Goal: Communication & Community: Answer question/provide support

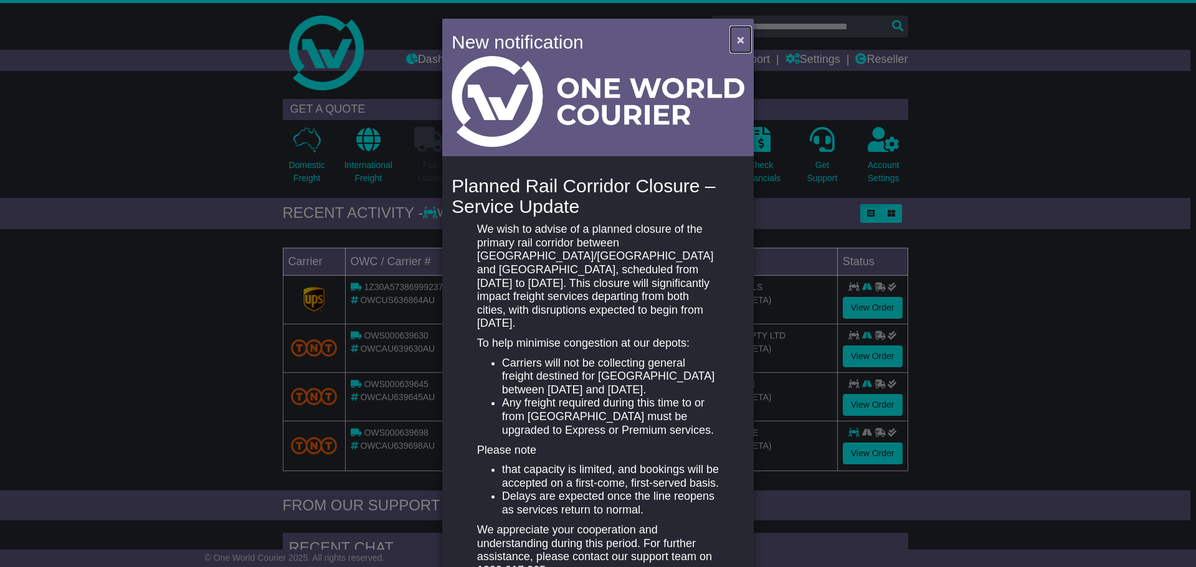
click at [737, 39] on span "×" at bounding box center [740, 39] width 7 height 14
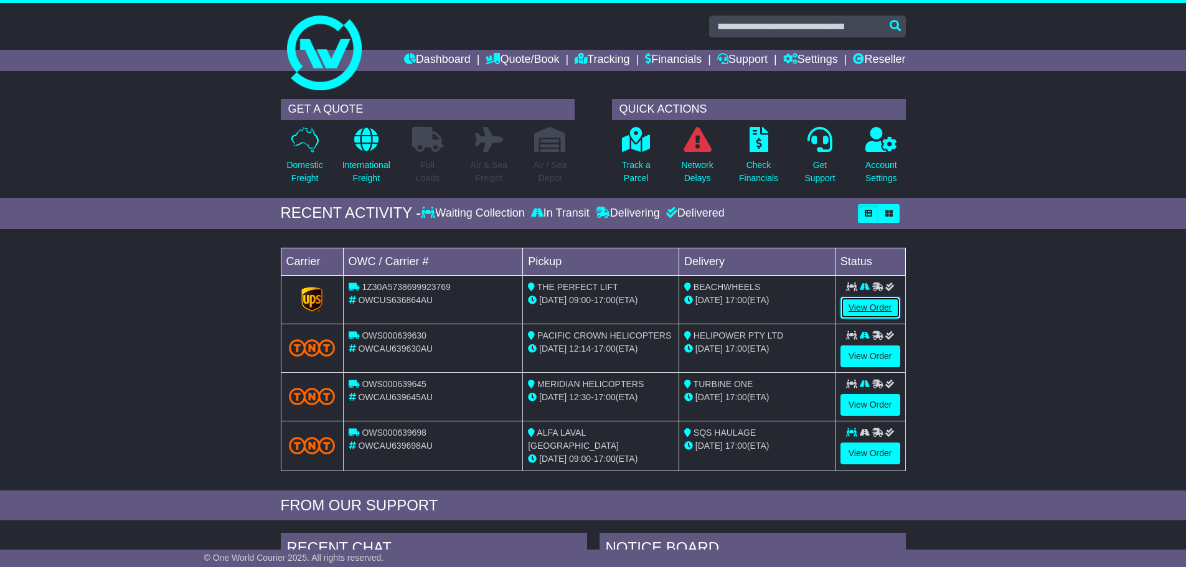
click at [876, 309] on link "View Order" at bounding box center [871, 308] width 60 height 22
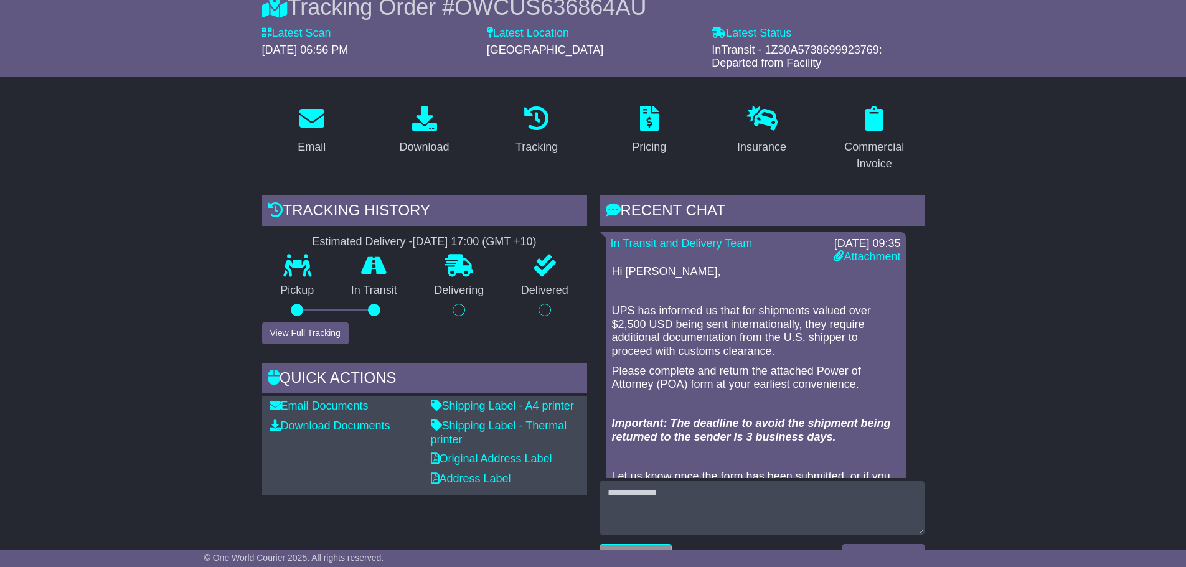
scroll to position [125, 0]
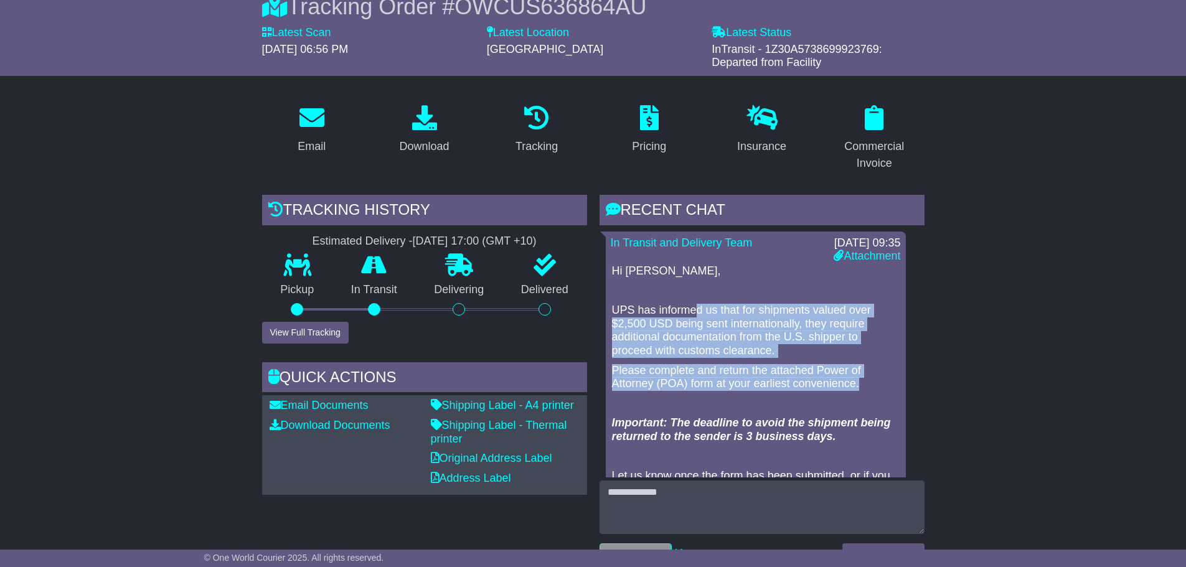
drag, startPoint x: 696, startPoint y: 314, endPoint x: 861, endPoint y: 381, distance: 178.0
click at [861, 381] on div "Hi Joe, UPS has informed us that for shipments valued over $2,500 USD being sen…" at bounding box center [756, 407] width 290 height 285
click at [873, 255] on link "Attachment" at bounding box center [867, 256] width 67 height 12
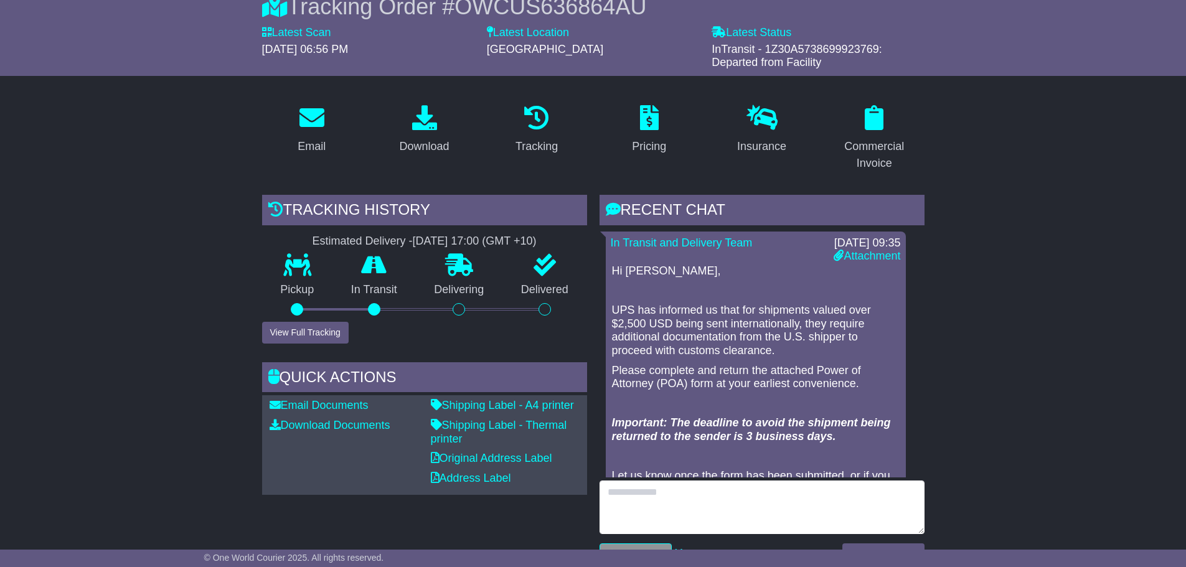
click at [691, 495] on textarea at bounding box center [762, 508] width 325 height 54
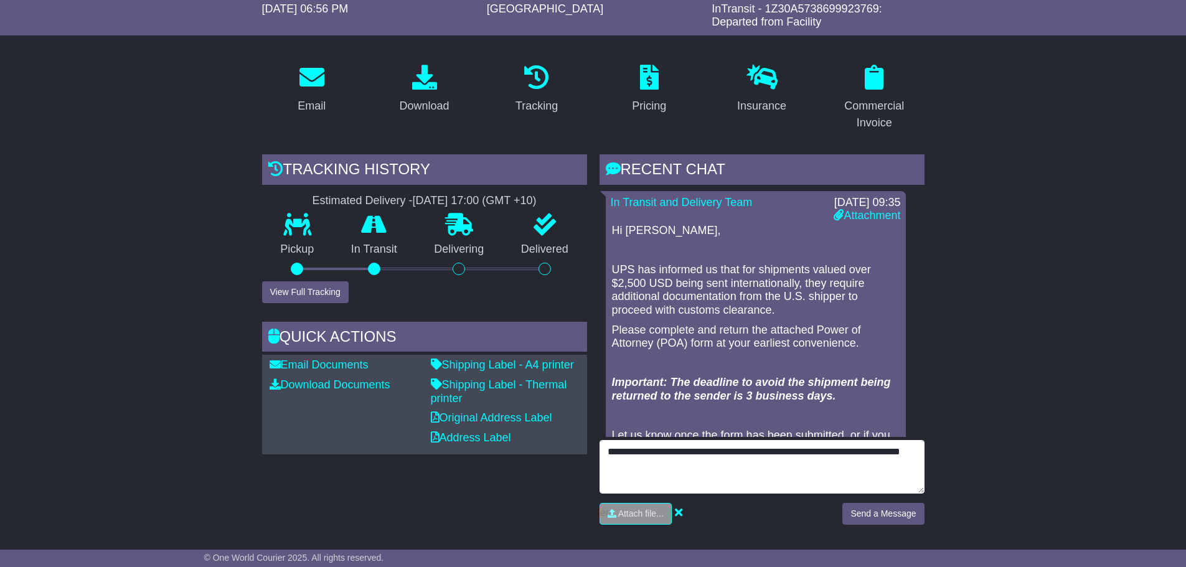
scroll to position [187, 0]
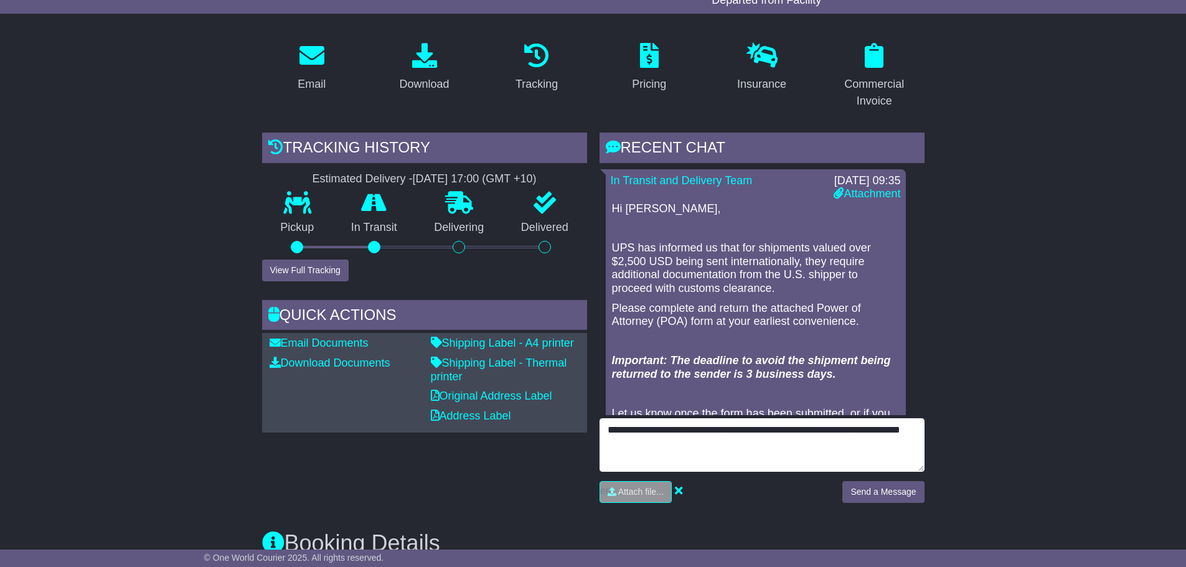
type textarea "**********"
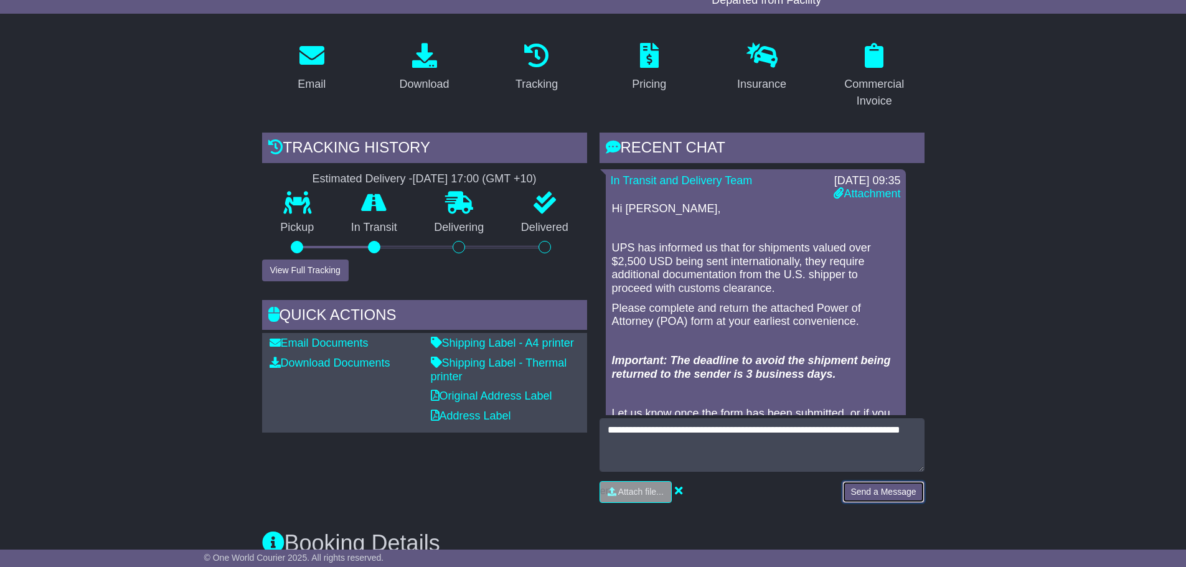
click at [873, 494] on button "Send a Message" at bounding box center [884, 492] width 82 height 22
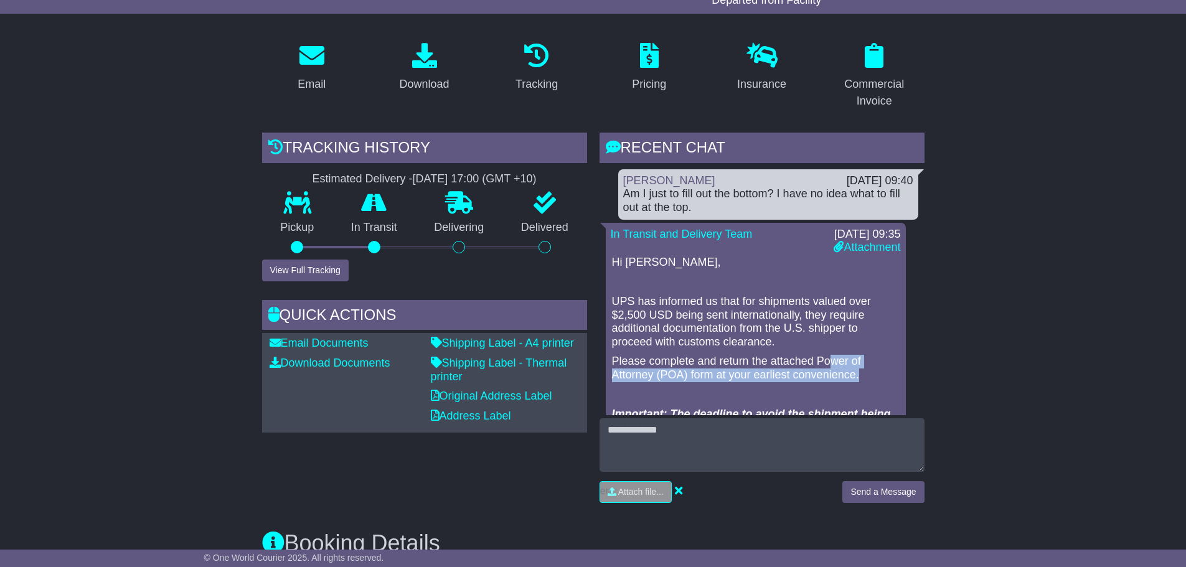
drag, startPoint x: 869, startPoint y: 377, endPoint x: 831, endPoint y: 356, distance: 43.3
click at [831, 356] on p "Please complete and return the attached Power of Attorney (POA) form at your ea…" at bounding box center [756, 368] width 288 height 27
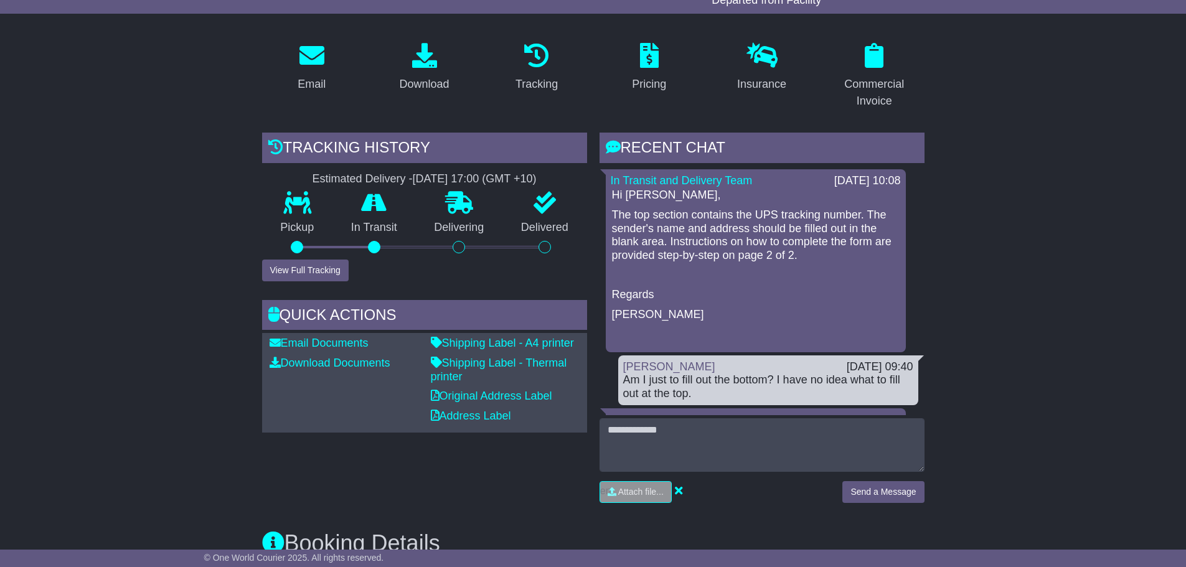
click at [815, 263] on div "Hi [PERSON_NAME], The top section contains the UPS tracking number. The sender'…" at bounding box center [756, 265] width 290 height 152
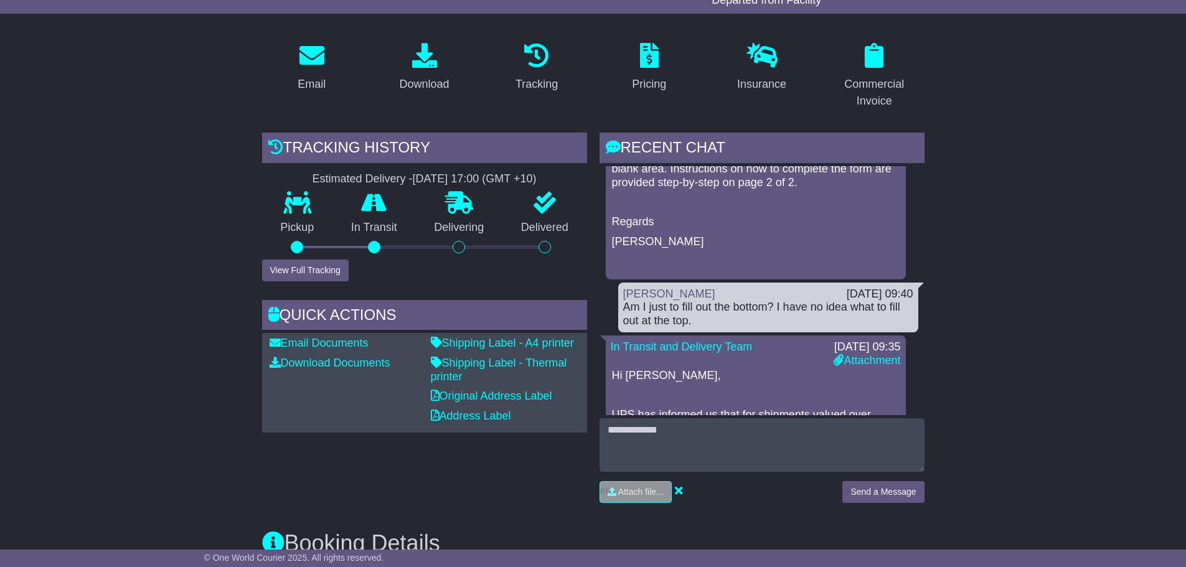
scroll to position [249, 0]
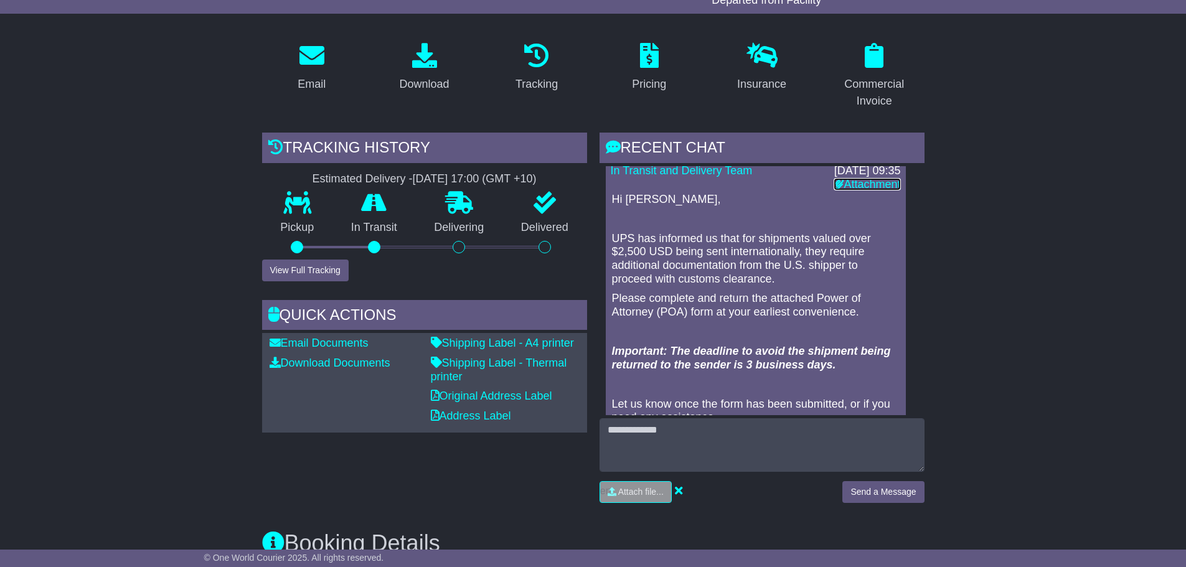
click at [854, 184] on link "Attachment" at bounding box center [867, 184] width 67 height 12
